Goal: Information Seeking & Learning: Learn about a topic

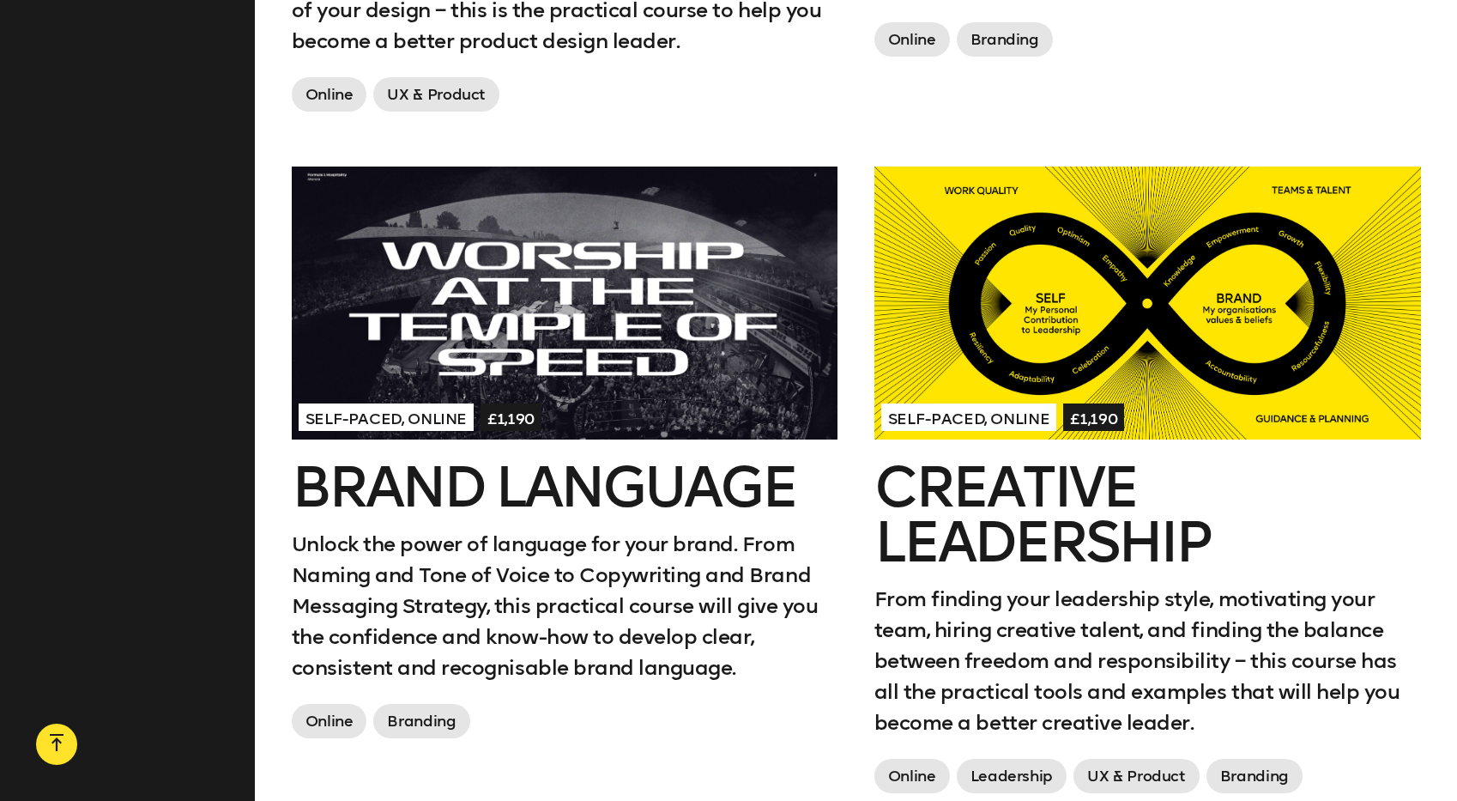
scroll to position [1936, 0]
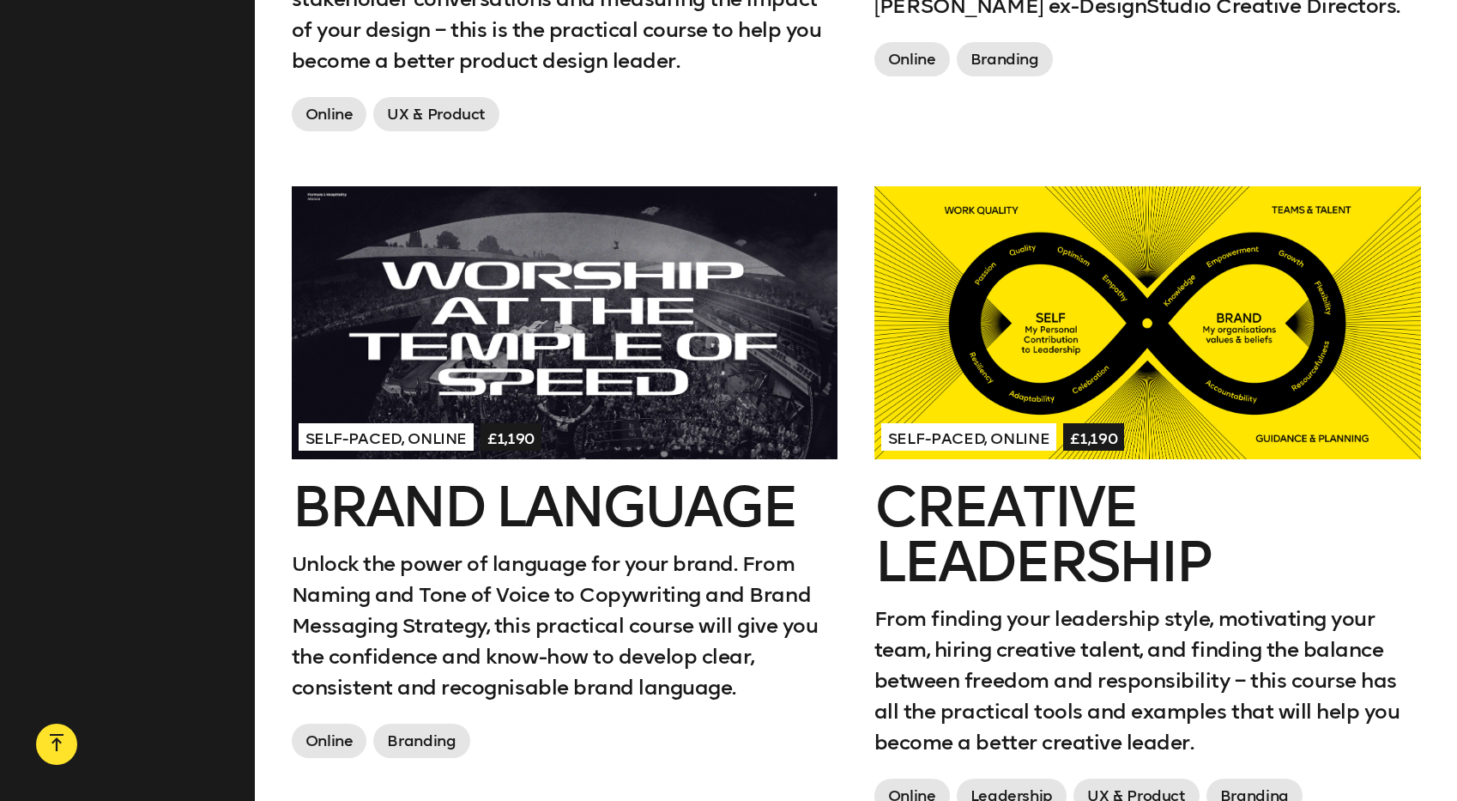
click at [1030, 380] on div at bounding box center [1148, 322] width 547 height 273
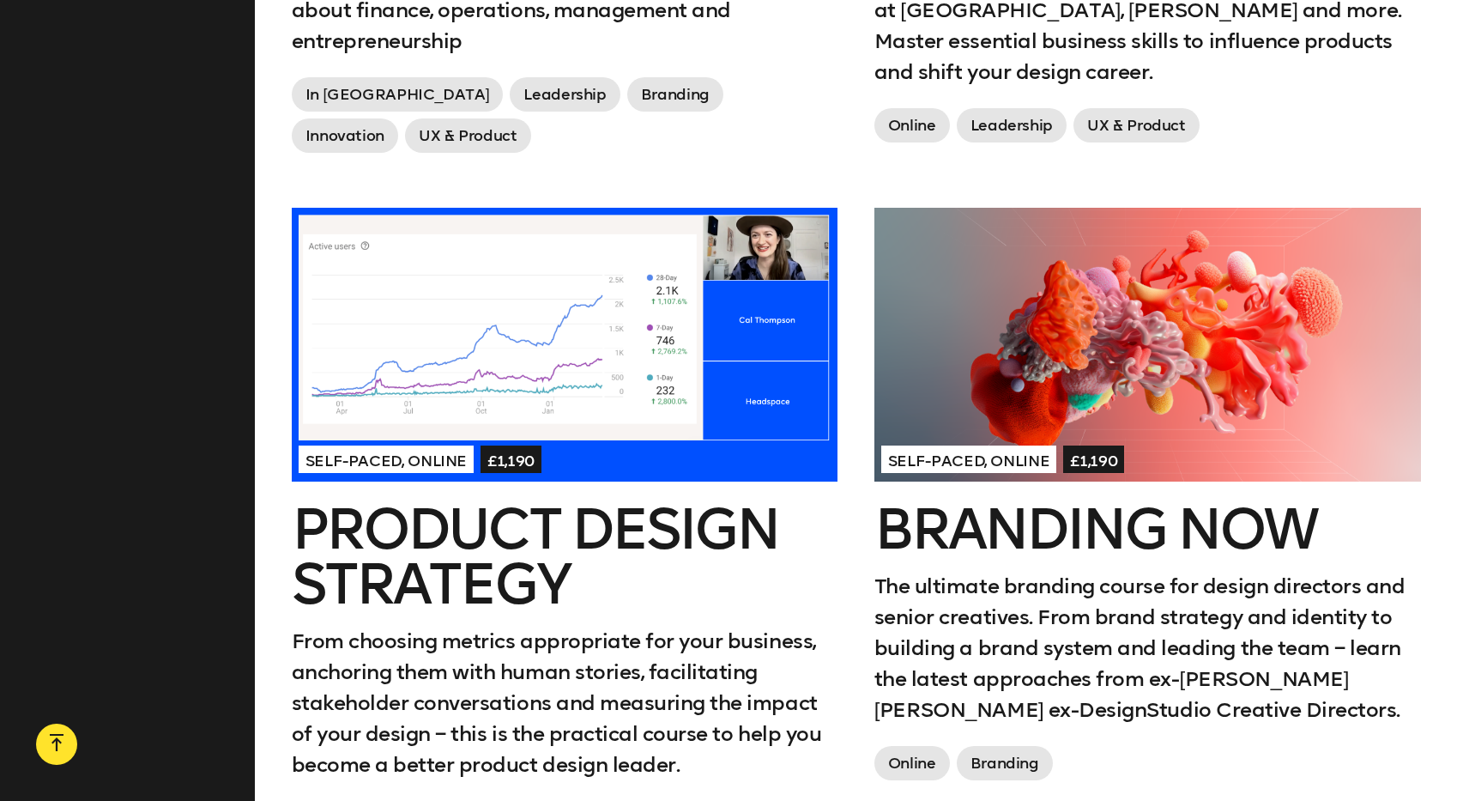
scroll to position [1233, 0]
click at [562, 373] on div at bounding box center [565, 343] width 547 height 273
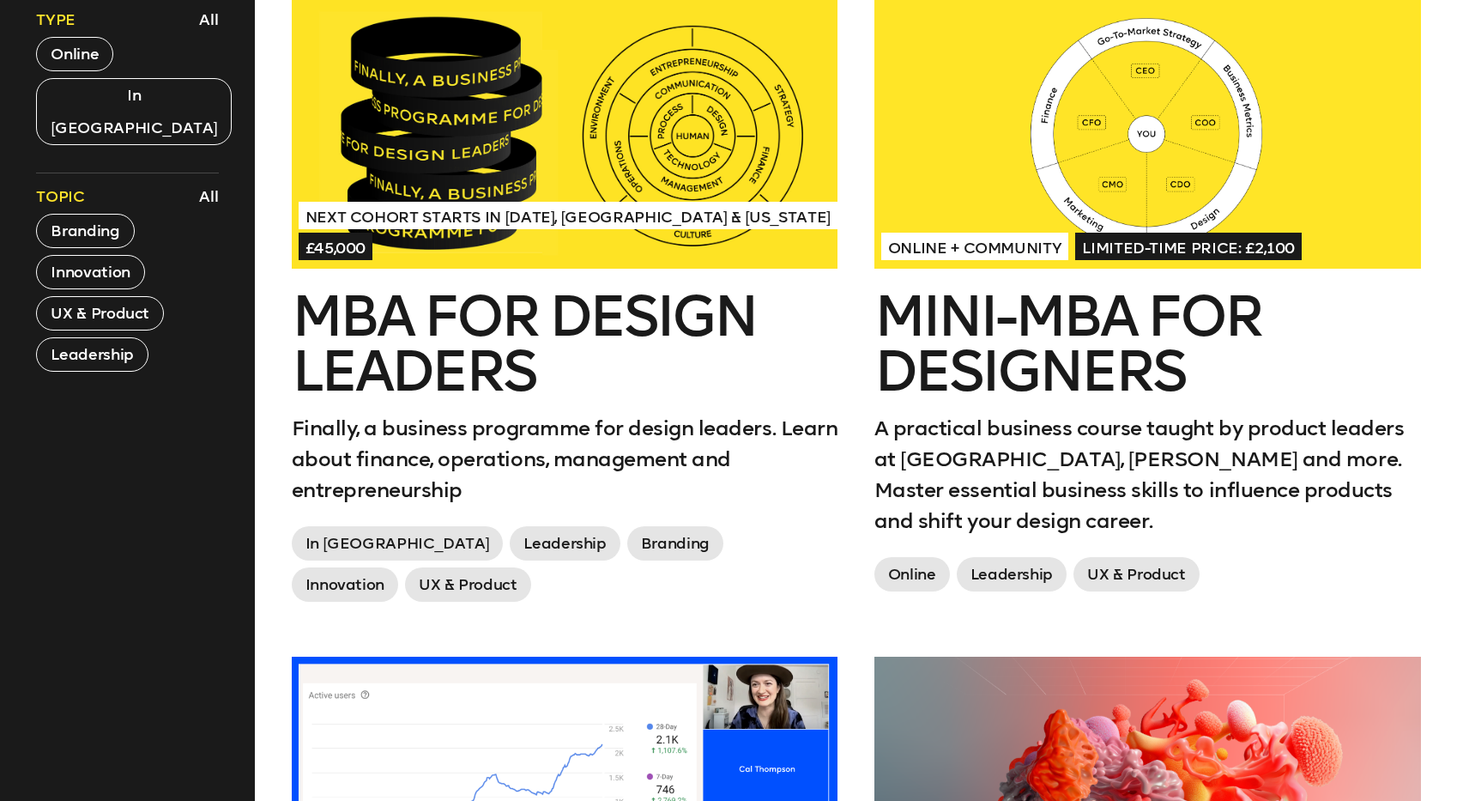
scroll to position [753, 0]
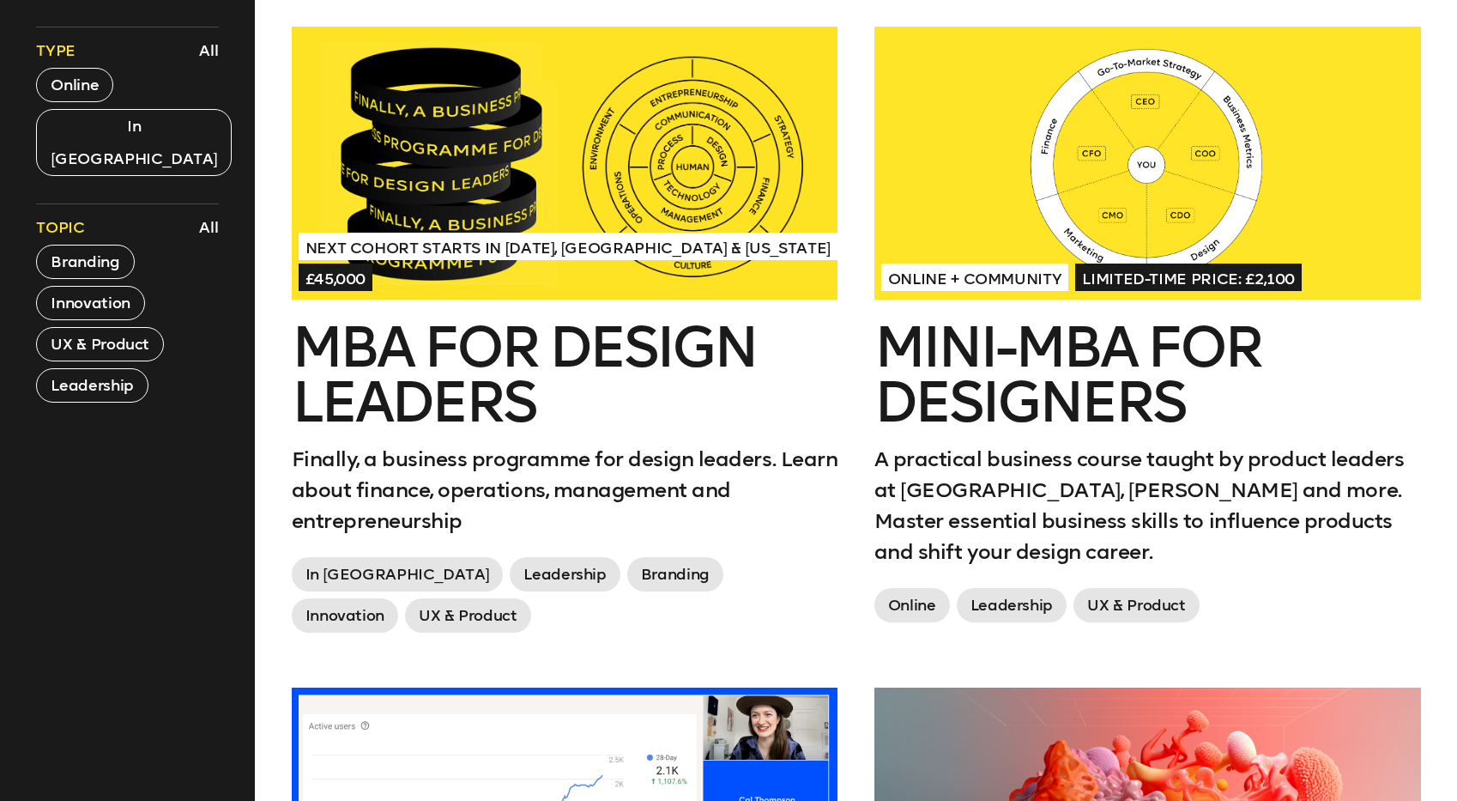
click at [1042, 239] on div at bounding box center [1148, 163] width 547 height 273
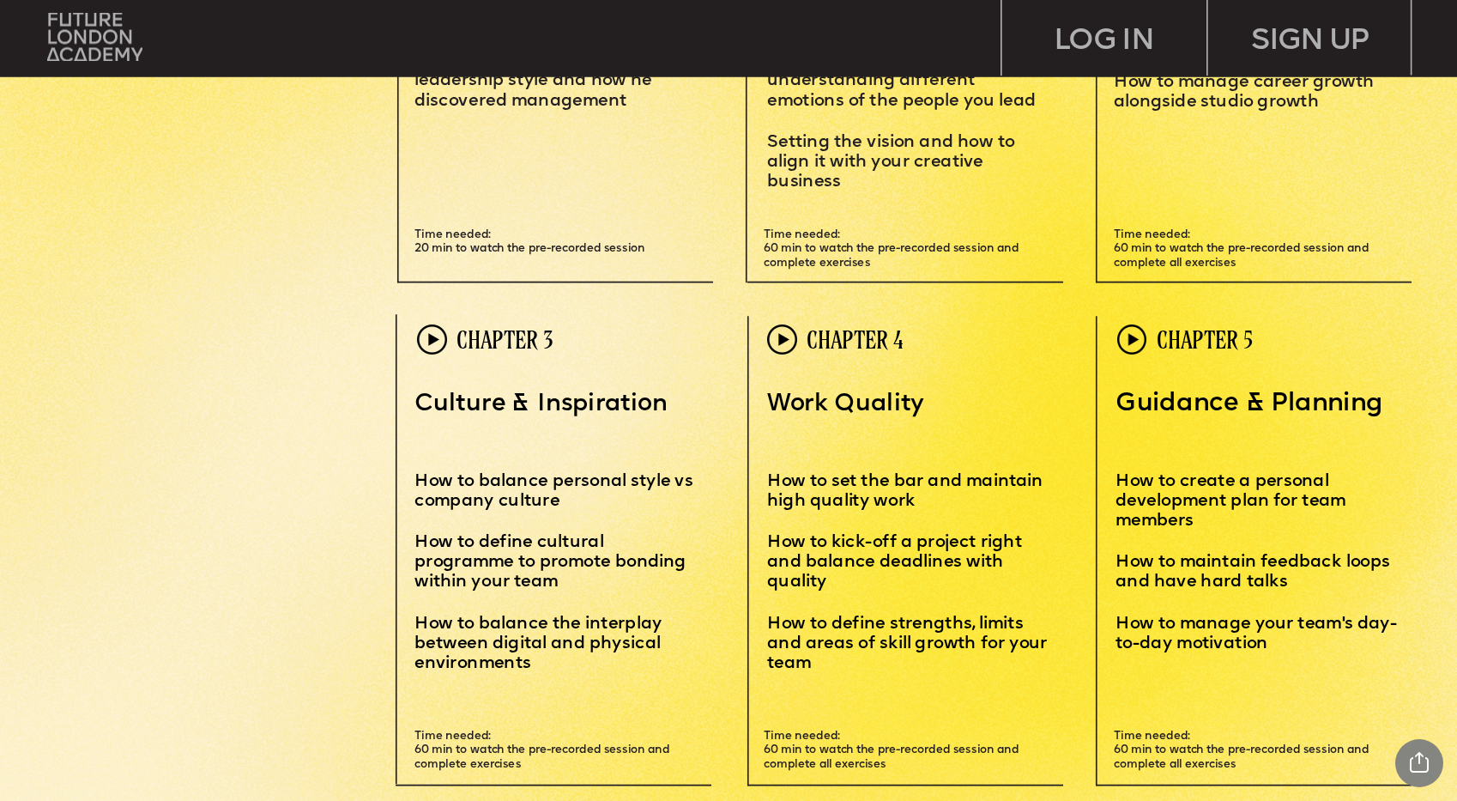
scroll to position [4552, 0]
click at [430, 337] on img at bounding box center [432, 339] width 30 height 30
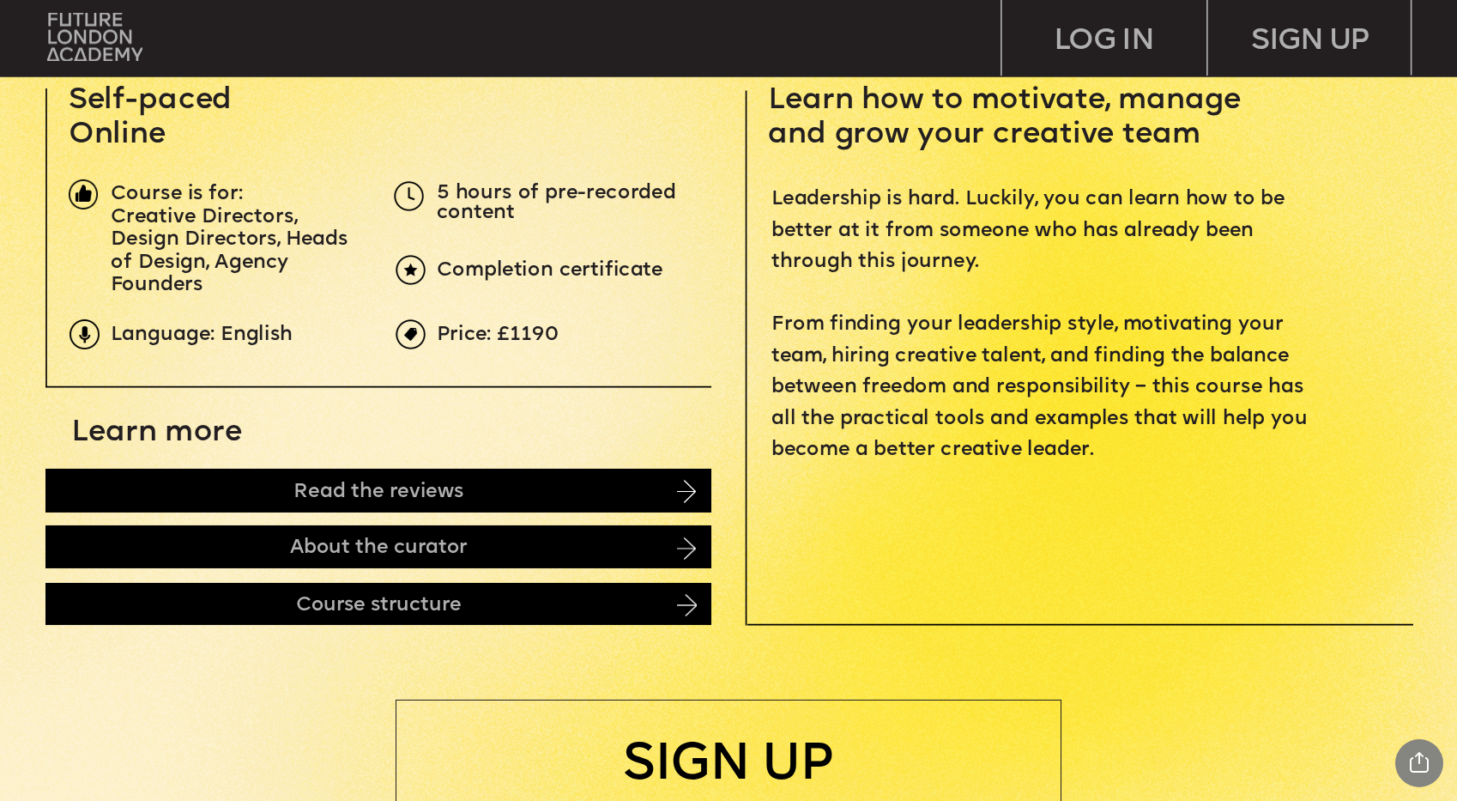
scroll to position [718, 0]
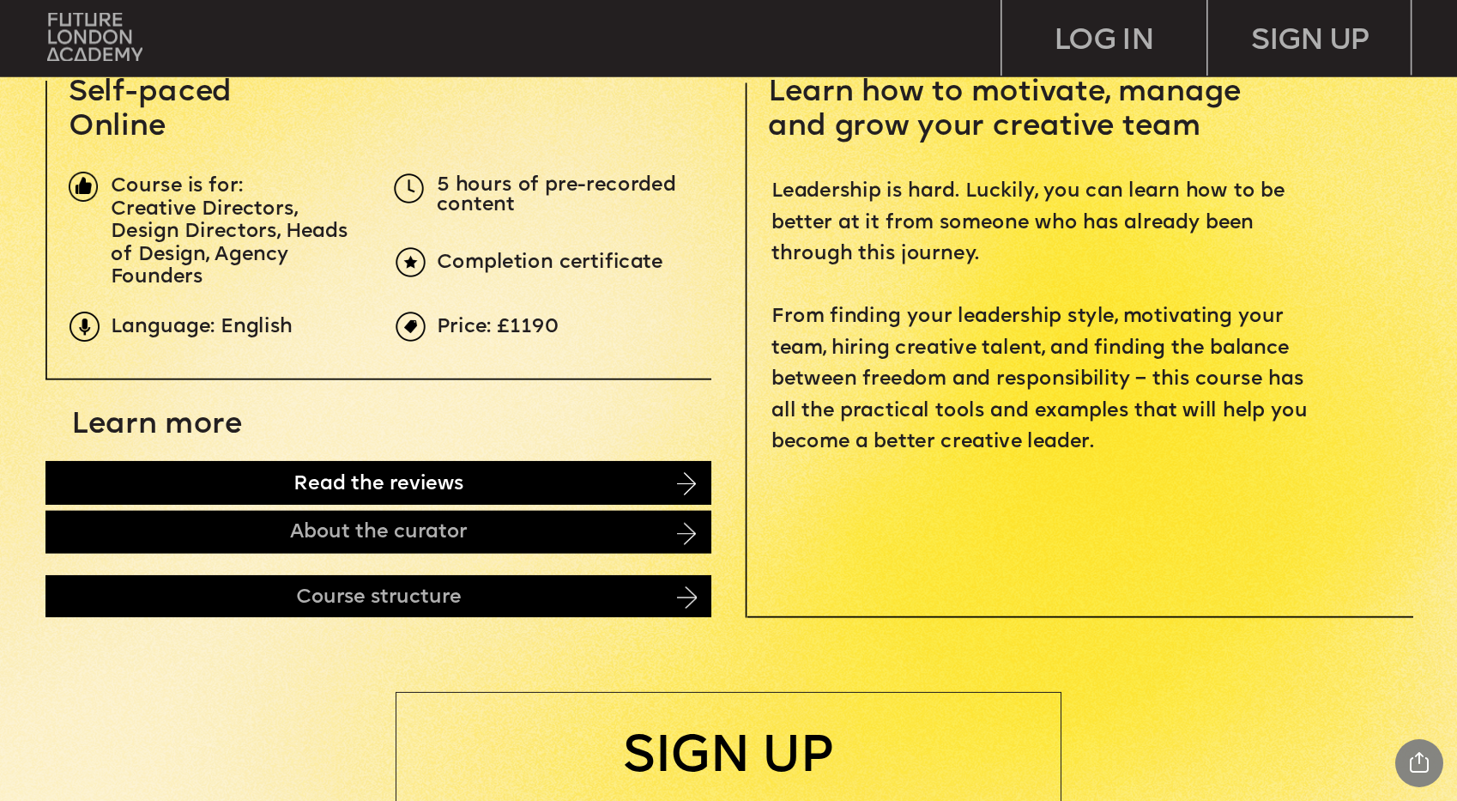
click at [675, 494] on div "Read the reviews" at bounding box center [378, 483] width 666 height 44
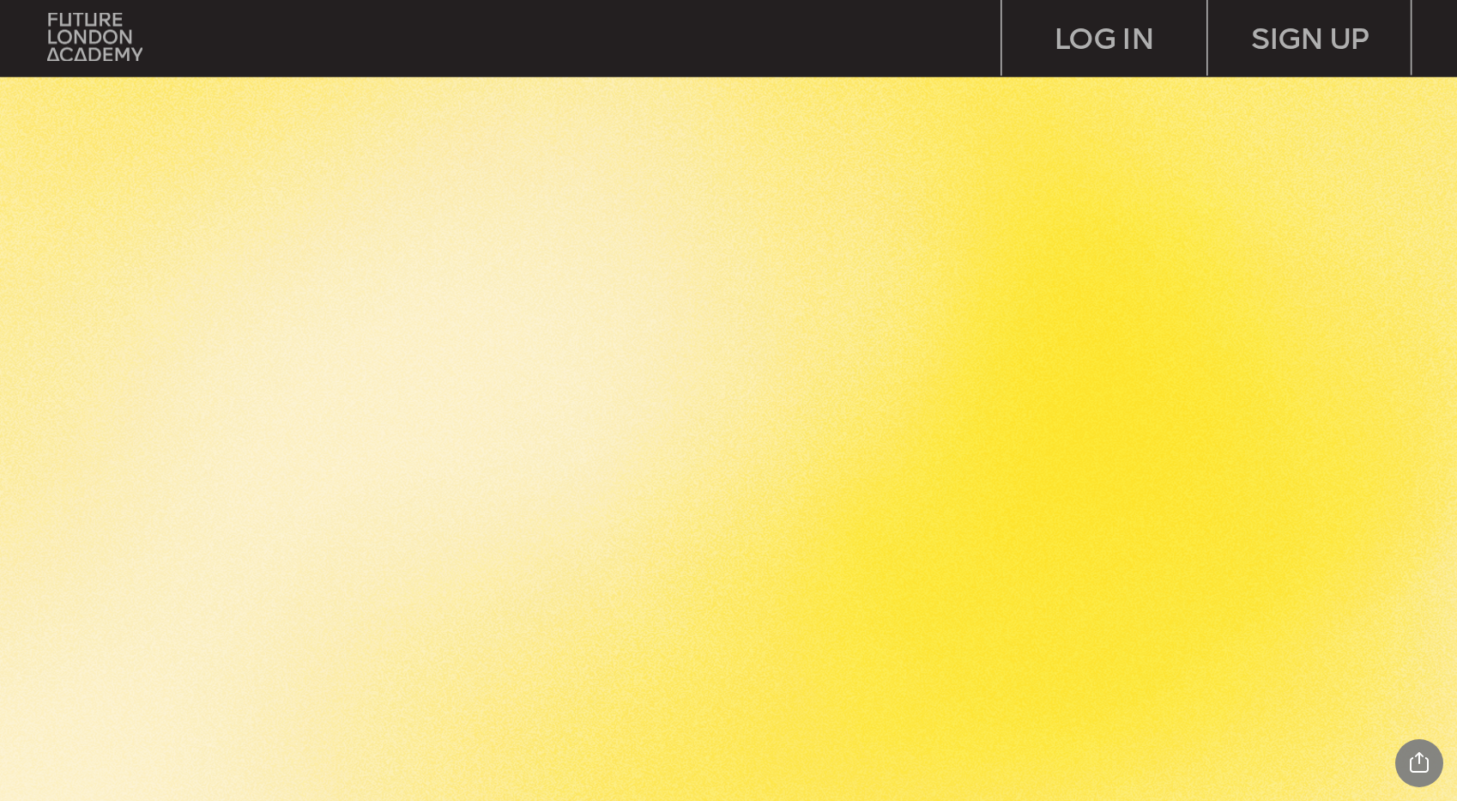
scroll to position [3504, 0]
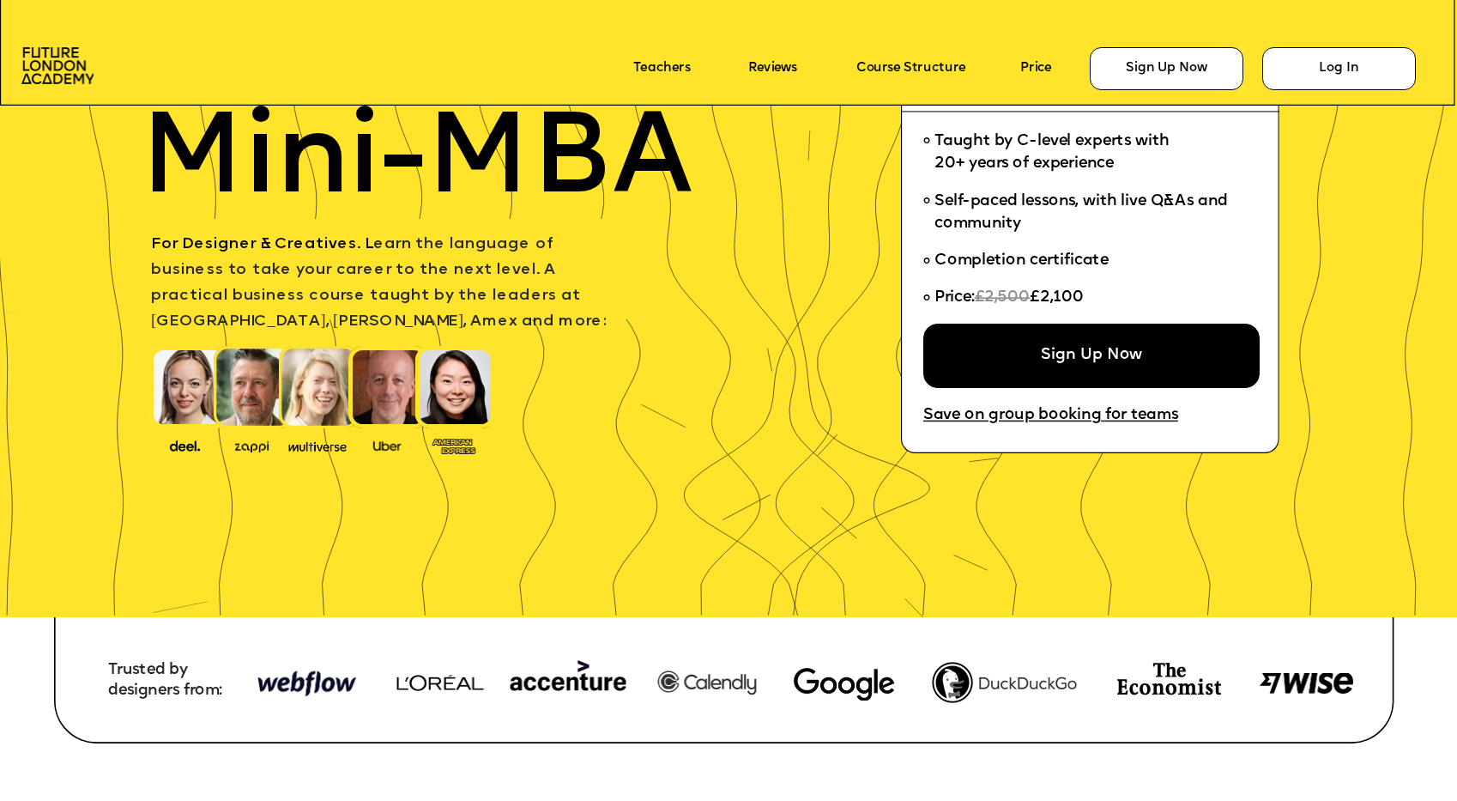
scroll to position [209, 0]
